Goal: Task Accomplishment & Management: Use online tool/utility

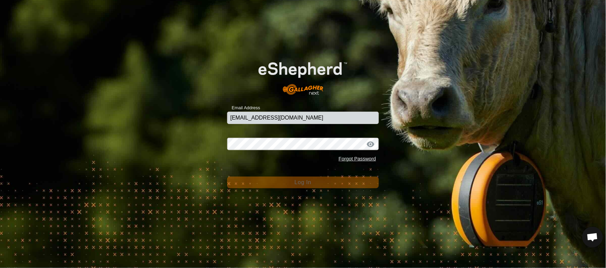
type input "[EMAIL_ADDRESS][DOMAIN_NAME]"
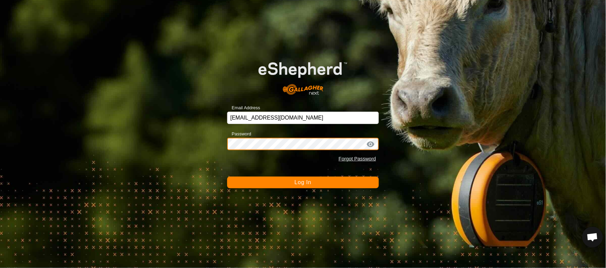
click at [227, 176] on button "Log In" at bounding box center [303, 182] width 152 height 12
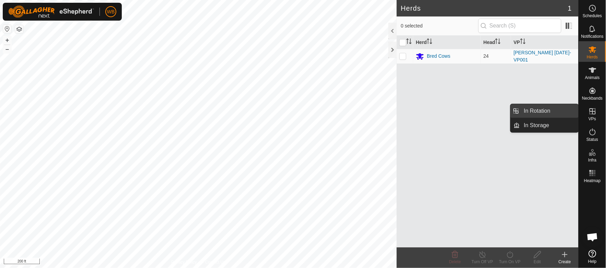
click at [540, 112] on link "In Rotation" at bounding box center [549, 111] width 59 height 14
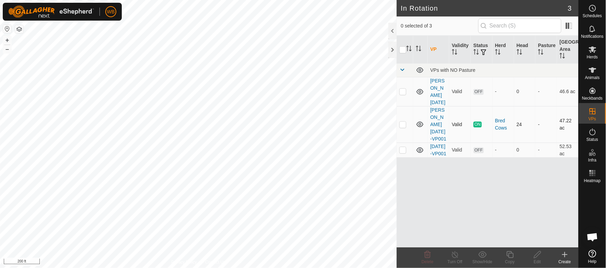
click at [402, 121] on p-checkbox at bounding box center [402, 123] width 7 height 5
checkbox input "true"
click at [509, 255] on icon at bounding box center [510, 254] width 9 height 8
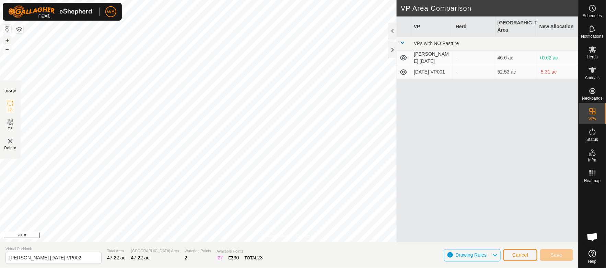
click at [6, 39] on button "+" at bounding box center [7, 40] width 8 height 8
click at [228, 0] on html "WB Schedules Notifications Herds Animals Neckbands VPs Status Infra Heatmap Hel…" at bounding box center [303, 134] width 606 height 268
click at [6, 51] on button "–" at bounding box center [7, 49] width 8 height 8
click at [35, 257] on input "[PERSON_NAME] [DATE]-VP002" at bounding box center [53, 258] width 96 height 12
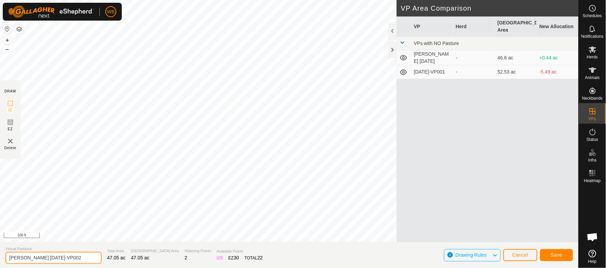
type input "[PERSON_NAME] [DATE]-VP002"
click at [557, 256] on span "Save" at bounding box center [557, 254] width 12 height 5
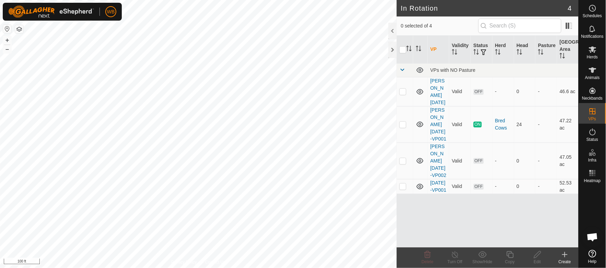
click at [254, 0] on html "WB Schedules Notifications Herds Animals Neckbands VPs Status Infra Heatmap Hel…" at bounding box center [303, 134] width 606 height 268
click at [7, 49] on button "–" at bounding box center [7, 49] width 8 height 8
click at [440, 143] on link "[PERSON_NAME] [DATE]-VP002" at bounding box center [438, 160] width 16 height 34
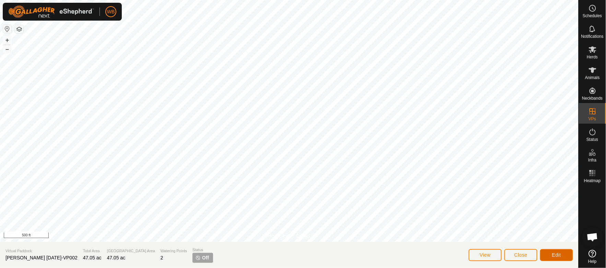
click at [555, 254] on span "Edit" at bounding box center [556, 254] width 9 height 5
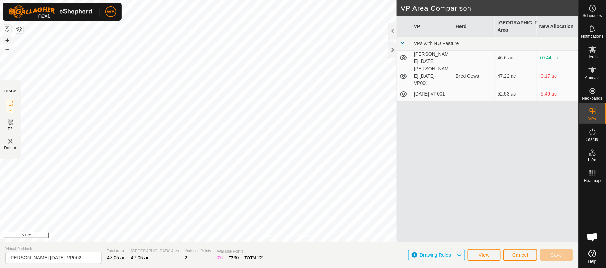
click at [8, 41] on button "+" at bounding box center [7, 40] width 8 height 8
click at [593, 54] on es-mob-svg-icon at bounding box center [592, 49] width 12 height 11
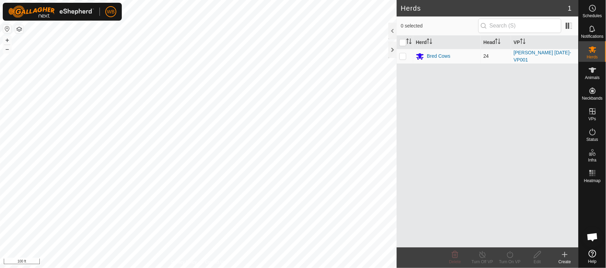
click at [402, 58] on p-tablecheckbox at bounding box center [402, 55] width 7 height 5
checkbox input "true"
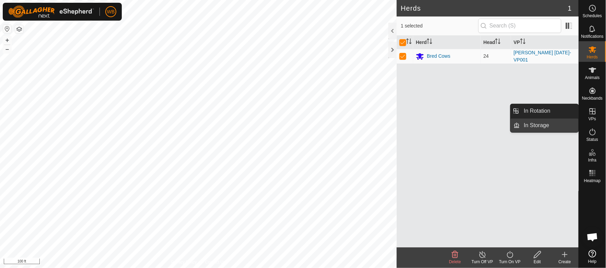
click at [540, 130] on link "In Storage" at bounding box center [549, 125] width 59 height 14
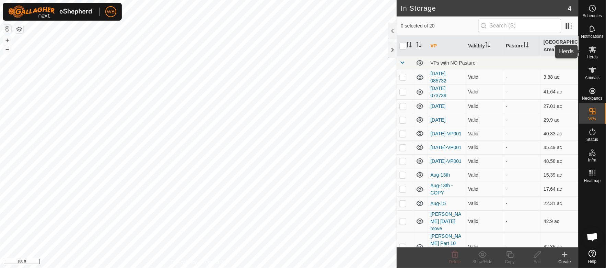
click at [592, 50] on icon at bounding box center [593, 49] width 8 height 7
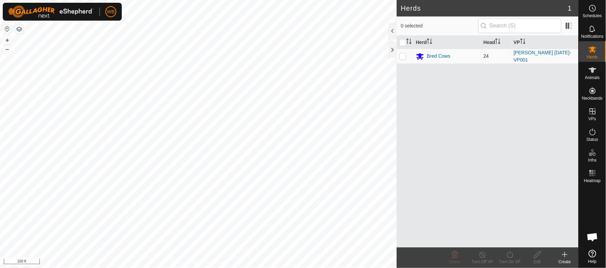
click at [403, 57] on p-checkbox at bounding box center [402, 55] width 7 height 5
checkbox input "true"
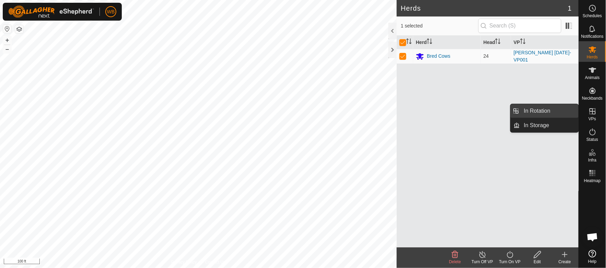
click at [543, 107] on link "In Rotation" at bounding box center [549, 111] width 59 height 14
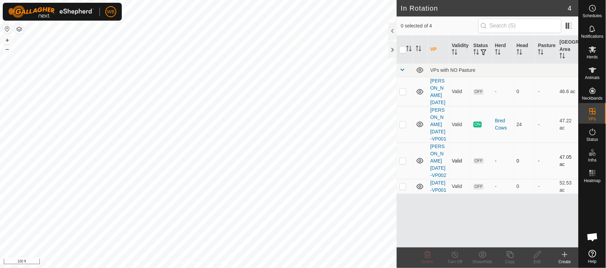
click at [403, 158] on p-checkbox at bounding box center [402, 160] width 7 height 5
checkbox input "true"
click at [589, 49] on icon at bounding box center [593, 49] width 8 height 8
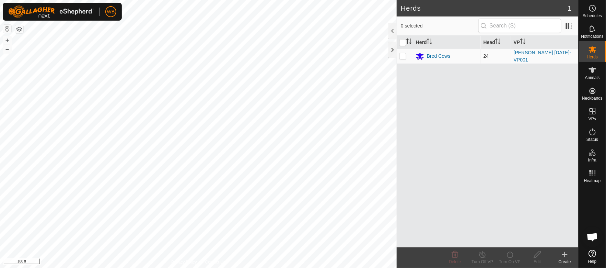
click at [406, 58] on p-tablecheckbox at bounding box center [402, 55] width 7 height 5
checkbox input "true"
click at [402, 55] on p-checkbox at bounding box center [402, 55] width 7 height 5
checkbox input "false"
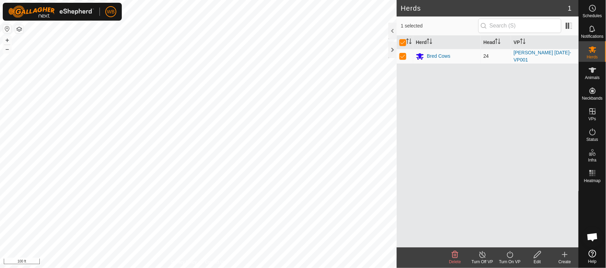
checkbox input "false"
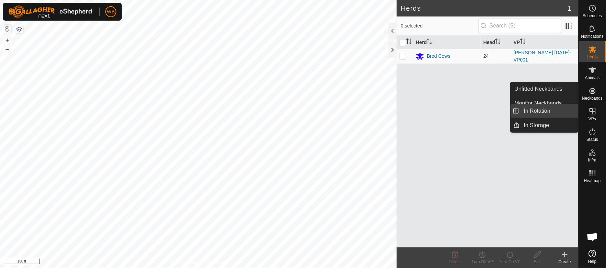
click at [538, 111] on link "In Rotation" at bounding box center [549, 111] width 59 height 14
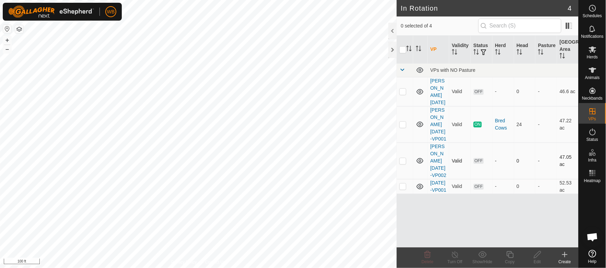
click at [403, 158] on p-checkbox at bounding box center [402, 160] width 7 height 5
checkbox input "true"
click at [594, 53] on icon at bounding box center [593, 49] width 8 height 8
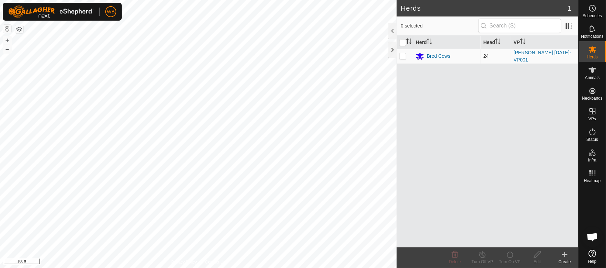
click at [402, 56] on p-checkbox at bounding box center [402, 55] width 7 height 5
checkbox input "true"
click at [512, 255] on icon at bounding box center [510, 254] width 9 height 8
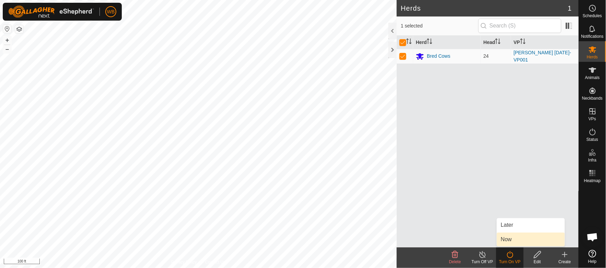
click at [513, 239] on link "Now" at bounding box center [531, 239] width 68 height 14
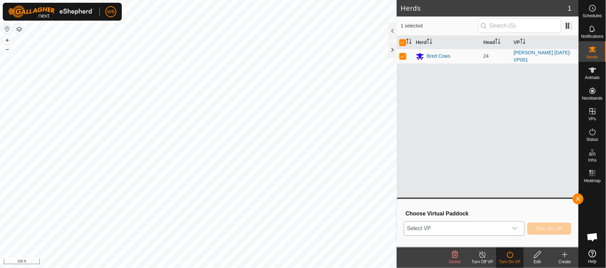
click at [514, 229] on icon "dropdown trigger" at bounding box center [514, 227] width 5 height 5
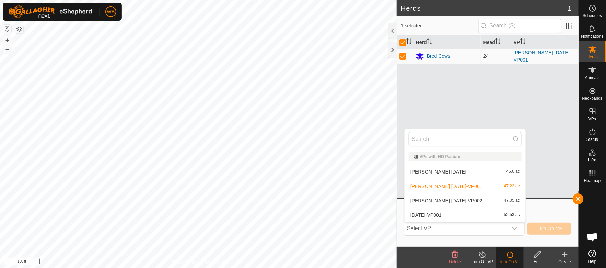
click at [549, 173] on div "Herd Head VP Bred Cows 24 [PERSON_NAME] [DATE]-VP001" at bounding box center [488, 141] width 182 height 211
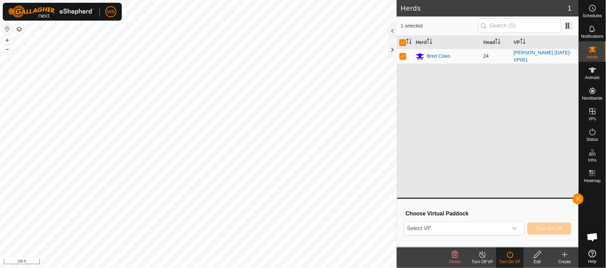
click at [404, 56] on p-checkbox at bounding box center [402, 55] width 7 height 5
checkbox input "false"
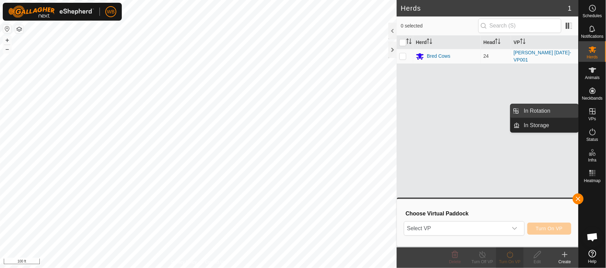
click at [553, 110] on link "In Rotation" at bounding box center [549, 111] width 59 height 14
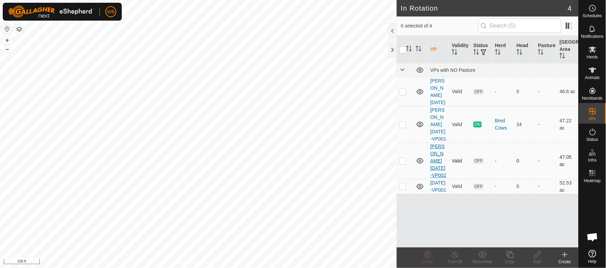
click at [435, 143] on link "[PERSON_NAME] [DATE]-VP002" at bounding box center [438, 160] width 16 height 34
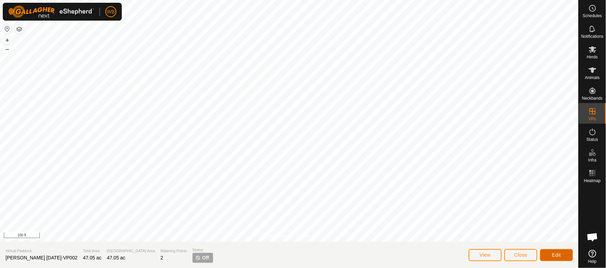
click at [562, 254] on button "Edit" at bounding box center [556, 255] width 33 height 12
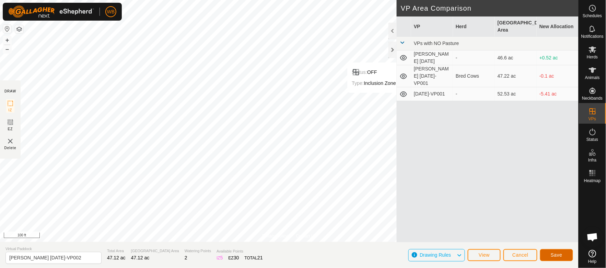
click at [554, 258] on button "Save" at bounding box center [556, 255] width 33 height 12
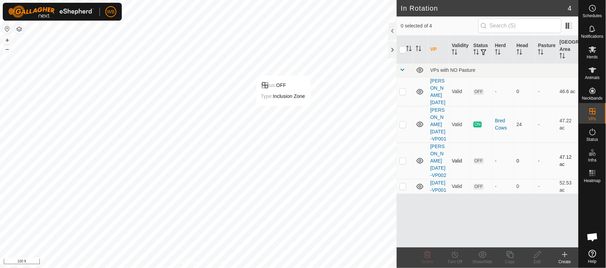
click at [403, 158] on p-checkbox at bounding box center [402, 160] width 7 height 5
checkbox input "true"
click at [593, 56] on span "Herds" at bounding box center [592, 57] width 11 height 4
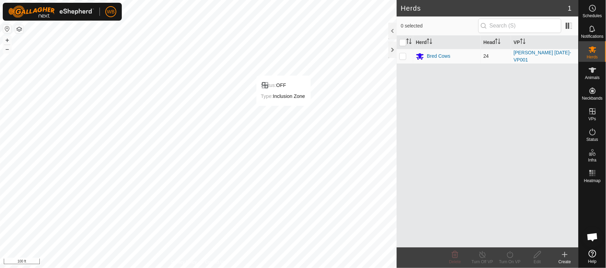
click at [402, 57] on p-checkbox at bounding box center [402, 55] width 7 height 5
checkbox input "true"
click at [513, 256] on icon at bounding box center [510, 254] width 6 height 7
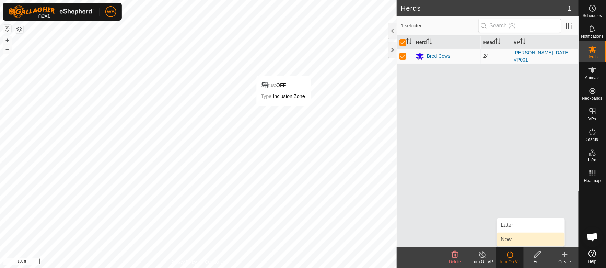
click at [513, 235] on link "Now" at bounding box center [531, 239] width 68 height 14
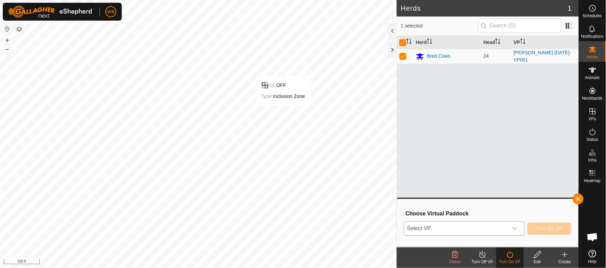
click at [517, 230] on icon "dropdown trigger" at bounding box center [514, 227] width 5 height 5
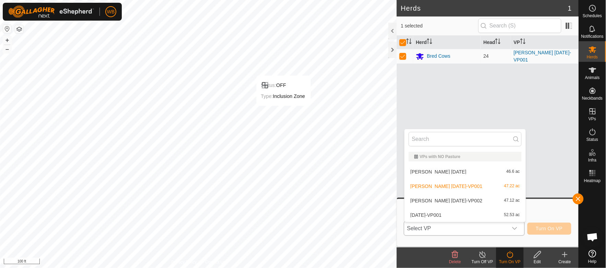
click at [452, 199] on li "[PERSON_NAME] [DATE]-VP002 47.12 ac" at bounding box center [465, 201] width 121 height 14
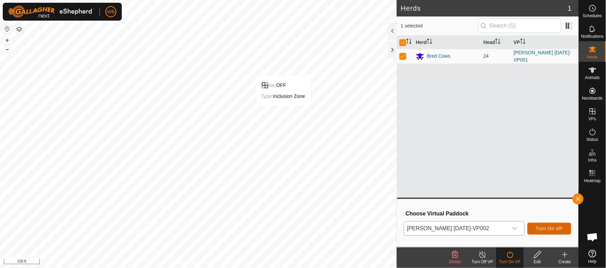
click at [548, 232] on button "Turn On VP" at bounding box center [549, 228] width 44 height 12
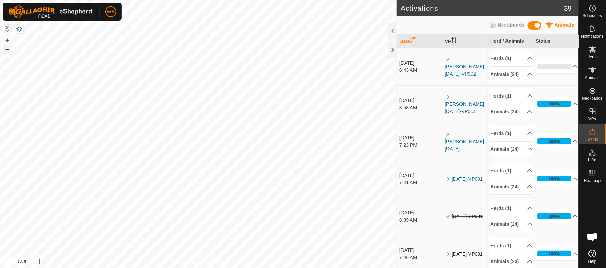
click at [7, 48] on button "–" at bounding box center [7, 49] width 8 height 8
click at [7, 40] on button "+" at bounding box center [7, 40] width 8 height 8
